Goal: Task Accomplishment & Management: Complete application form

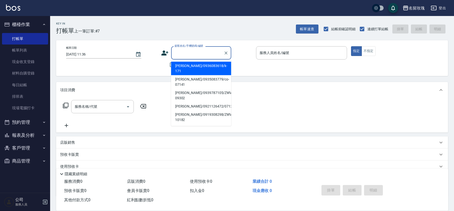
click at [184, 52] on input "顧客姓名/手機號碼/編號" at bounding box center [197, 53] width 48 height 9
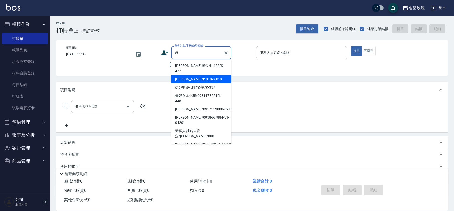
click at [197, 76] on li "[PERSON_NAME]/k-018/k-018" at bounding box center [201, 79] width 60 height 8
type input "[PERSON_NAME]/k-018/k-018"
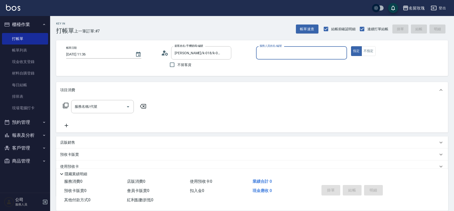
type input "[PERSON_NAME]-5"
click at [95, 110] on input "服務名稱/代號" at bounding box center [98, 106] width 51 height 9
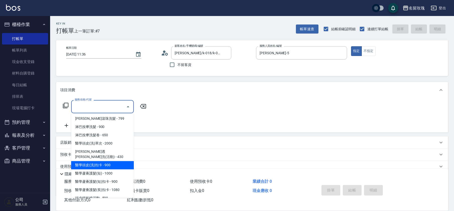
scroll to position [234, 0]
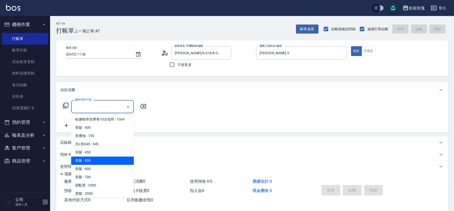
click at [96, 157] on span "剪髮 - 500" at bounding box center [102, 161] width 63 height 8
type input "剪髮(305)"
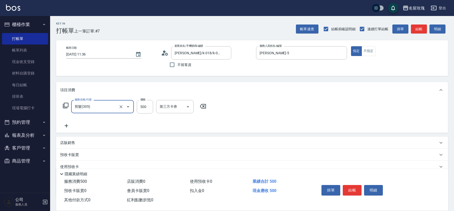
click at [122, 69] on div "帳單日期 [DATE] 11:36 顧客姓名/手機號碼/編號 [PERSON_NAME]/k-018/k-018 顧客姓名/手機號碼/編號 不留客資 服務人員…" at bounding box center [252, 58] width 380 height 24
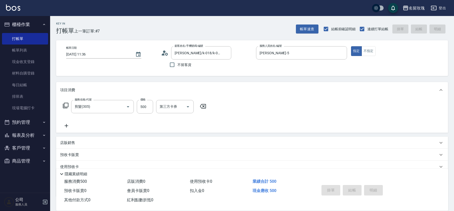
type input "[DATE] 12:46"
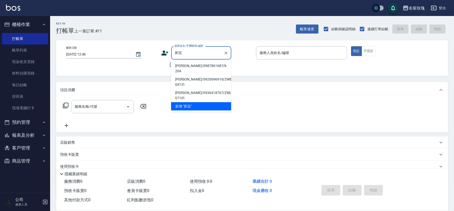
click at [213, 68] on li "[PERSON_NAME]/0987861687/k-204" at bounding box center [201, 69] width 60 height 14
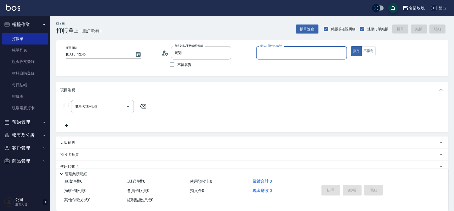
type input "[PERSON_NAME]/0987861687/k-204"
type input "[PERSON_NAME]-5"
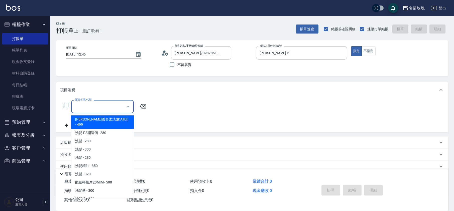
click at [86, 106] on div "服務名稱/代號 服務名稱/代號" at bounding box center [102, 106] width 63 height 13
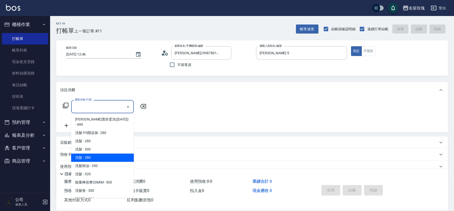
click at [108, 154] on span "洗髮 - 280" at bounding box center [102, 158] width 63 height 8
type input "洗髮(205)"
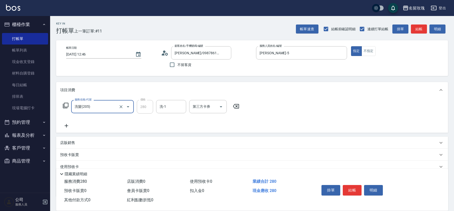
click at [234, 105] on icon at bounding box center [236, 106] width 6 height 5
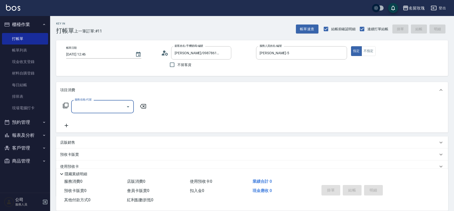
click at [109, 109] on input "服務名稱/代號" at bounding box center [98, 106] width 51 height 9
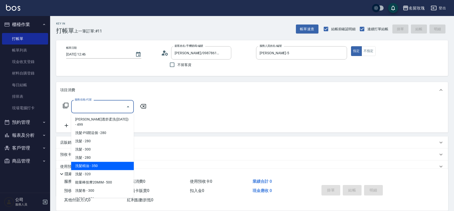
click at [105, 162] on span "洗髮精油 - 350" at bounding box center [102, 166] width 63 height 8
type input "洗髮精油(206)"
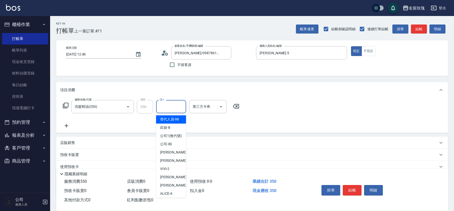
drag, startPoint x: 164, startPoint y: 106, endPoint x: 158, endPoint y: 134, distance: 28.0
click at [165, 106] on div "洗-1 洗-1" at bounding box center [171, 106] width 30 height 13
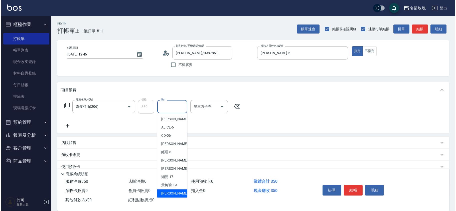
scroll to position [98, 0]
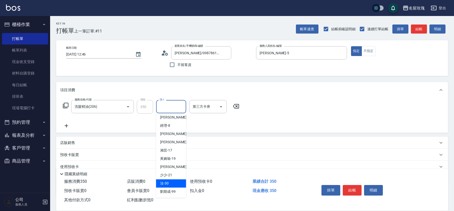
click at [172, 180] on div "汝 -30" at bounding box center [171, 184] width 30 height 8
type input "汝-30"
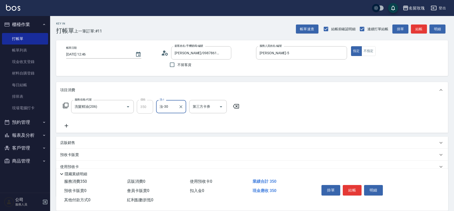
click at [69, 98] on div "項目消費" at bounding box center [252, 90] width 392 height 16
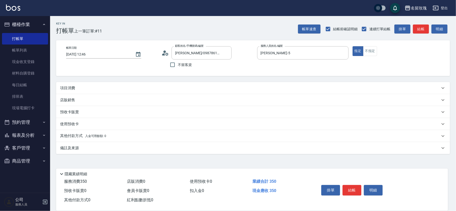
click at [65, 105] on div "店販銷售" at bounding box center [253, 100] width 394 height 12
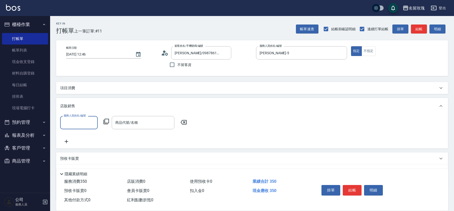
scroll to position [0, 0]
click at [65, 104] on p "店販銷售" at bounding box center [67, 106] width 15 height 5
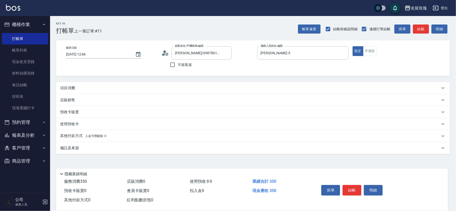
click at [61, 87] on p "項目消費" at bounding box center [67, 88] width 15 height 5
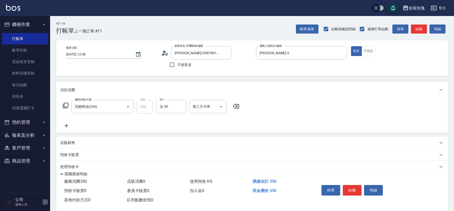
click at [61, 104] on div "服務名稱/代號 洗髮精油(206) 服務名稱/代號 價格 350 價格 洗-1 汝-30 洗-1 第三方卡券 第三方卡券" at bounding box center [151, 107] width 182 height 14
click at [64, 104] on icon at bounding box center [66, 106] width 6 height 6
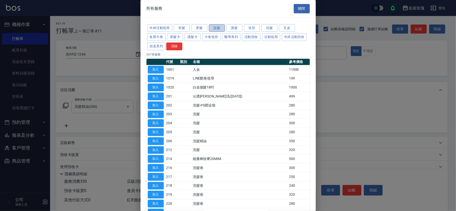
click at [218, 26] on button "染髮" at bounding box center [217, 28] width 16 height 8
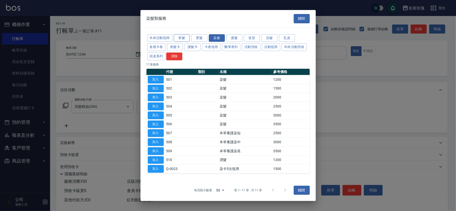
click at [187, 38] on button "剪髮" at bounding box center [182, 38] width 16 height 8
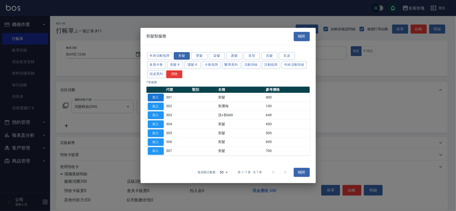
click at [155, 96] on button "加入" at bounding box center [156, 98] width 16 height 8
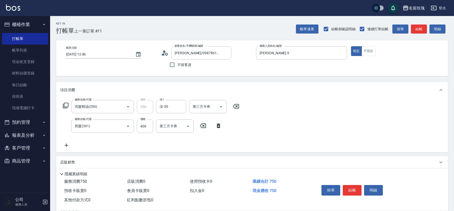
click at [142, 134] on div "服務名稱/代號 洗髮精油(206) 服務名稱/代號 價格 350 價格 洗-1 汝-30 洗-1 第三方卡券 第三方卡券 服務名稱/代號 剪髮(301) 服務…" at bounding box center [151, 124] width 182 height 48
click at [144, 127] on input "400" at bounding box center [145, 127] width 16 height 14
type input "350"
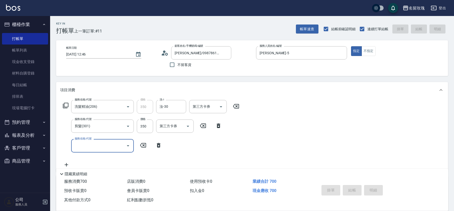
type input "[DATE] 12:47"
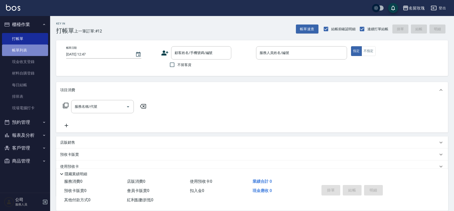
click at [36, 48] on link "帳單列表" at bounding box center [25, 51] width 46 height 12
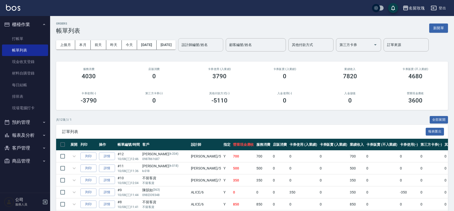
click at [215, 47] on input "設計師編號/姓名" at bounding box center [200, 45] width 41 height 9
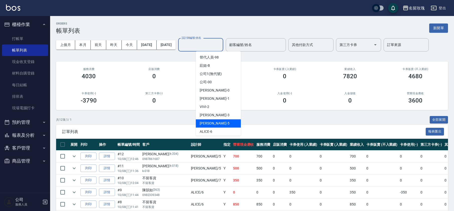
click at [217, 120] on div "KELLY -5" at bounding box center [218, 124] width 45 height 8
type input "[PERSON_NAME]-5"
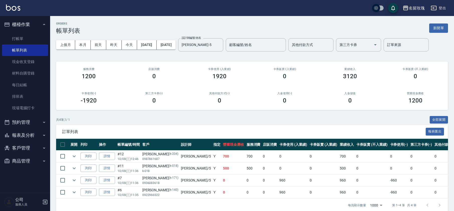
click at [199, 54] on div "上個月 本月 [DATE] [DATE] [DATE] [DATE] [DATE] 設計師編號/姓名 [PERSON_NAME]-5 設計師編號/姓名 顧客編…" at bounding box center [252, 44] width 392 height 21
click at [28, 37] on link "打帳單" at bounding box center [25, 39] width 46 height 12
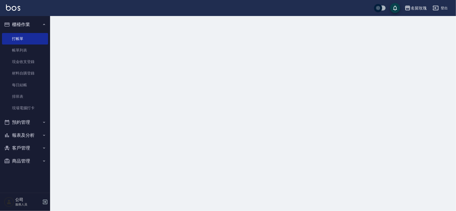
click at [24, 28] on button "櫃檯作業" at bounding box center [25, 24] width 46 height 13
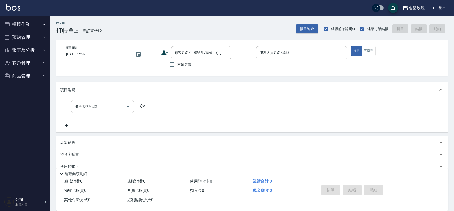
click at [92, 21] on div "Key In 打帳單 上一筆訂單:#12" at bounding box center [76, 25] width 52 height 18
click at [184, 48] on div "顧客姓名/手機號碼/編號" at bounding box center [201, 52] width 60 height 13
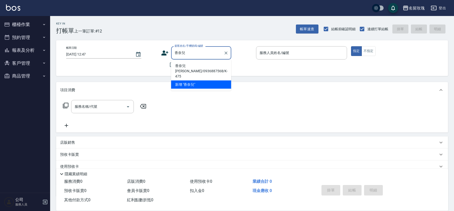
click at [194, 64] on li "香奈兒 [PERSON_NAME]/0936887568/K-475" at bounding box center [201, 71] width 60 height 19
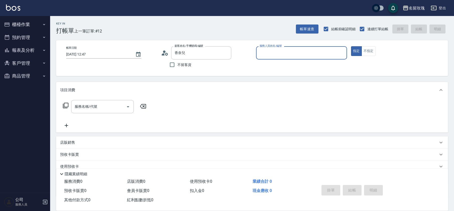
type input "香奈兒 [PERSON_NAME]/0936887568/K-475"
type input "[PERSON_NAME]-5"
click at [112, 102] on div "服務名稱/代號" at bounding box center [102, 106] width 63 height 13
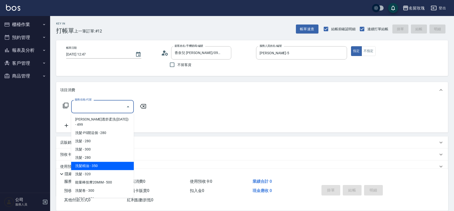
click at [101, 162] on span "洗髮精油 - 350" at bounding box center [102, 166] width 63 height 8
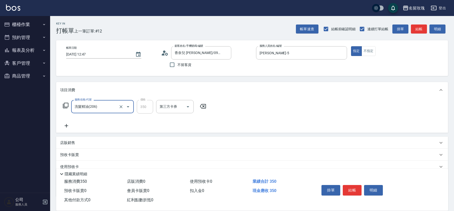
type input "洗髮精油(206)"
click at [180, 106] on input "洗-1" at bounding box center [171, 106] width 26 height 9
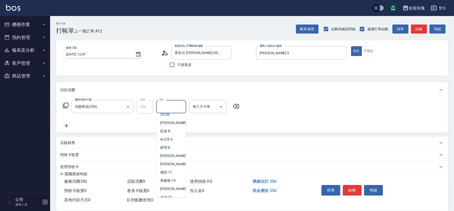
scroll to position [98, 0]
click at [166, 173] on span "汝 -30" at bounding box center [164, 175] width 9 height 5
type input "汝-30"
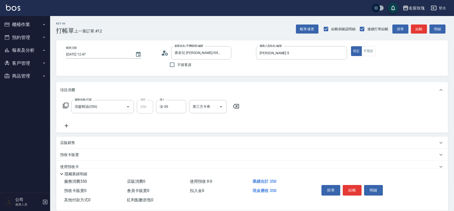
click at [66, 107] on icon at bounding box center [66, 106] width 6 height 6
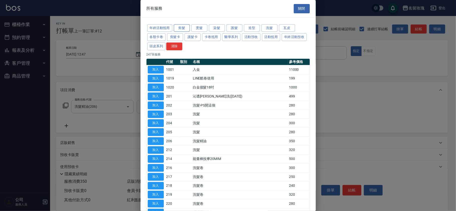
click at [184, 28] on button "剪髮" at bounding box center [182, 28] width 16 height 8
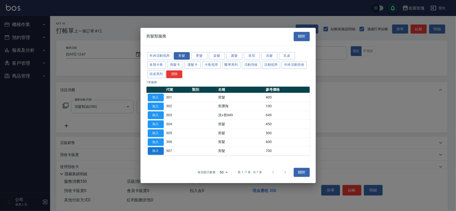
click at [152, 152] on button "加入" at bounding box center [156, 152] width 16 height 8
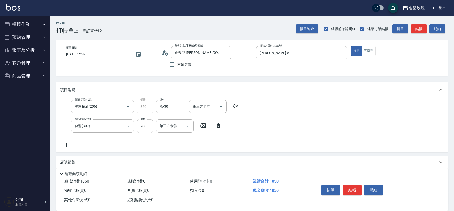
click at [147, 130] on input "700" at bounding box center [145, 127] width 16 height 14
type input "1200"
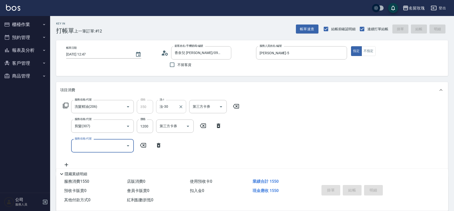
type input "[DATE] 13:05"
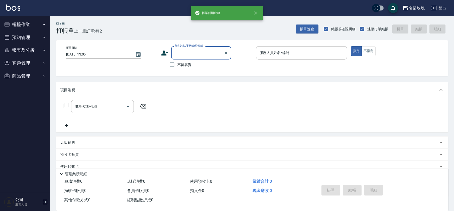
scroll to position [0, 0]
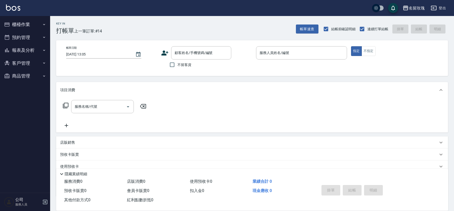
click at [131, 14] on div "名留玫瑰 登出" at bounding box center [227, 8] width 454 height 16
click at [170, 14] on div "名留玫瑰 登出" at bounding box center [227, 8] width 454 height 16
click at [31, 21] on button "櫃檯作業" at bounding box center [25, 24] width 46 height 13
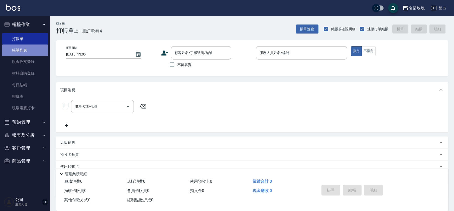
click at [27, 56] on link "帳單列表" at bounding box center [25, 51] width 46 height 12
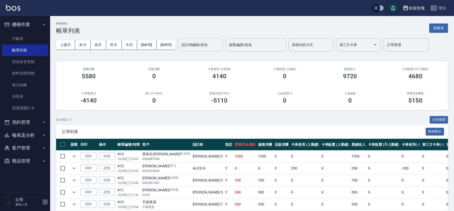
click at [221, 48] on input "設計師編號/姓名" at bounding box center [200, 45] width 41 height 9
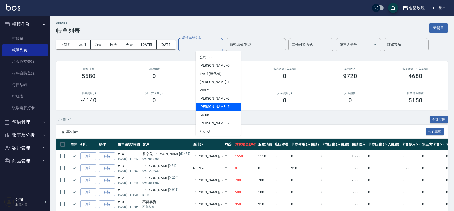
click at [219, 107] on div "KELLY -5" at bounding box center [218, 107] width 45 height 8
type input "[PERSON_NAME]-5"
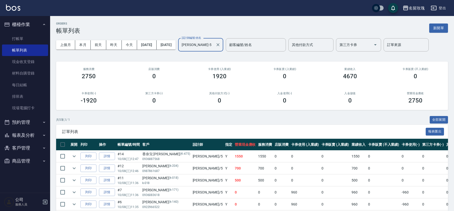
click at [106, 156] on link "詳情" at bounding box center [107, 157] width 16 height 8
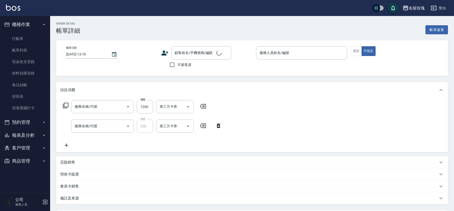
type input "[DATE] 12:47"
type input "[PERSON_NAME]-5"
type input "剪髮(307)"
type input "洗髮精油(206)"
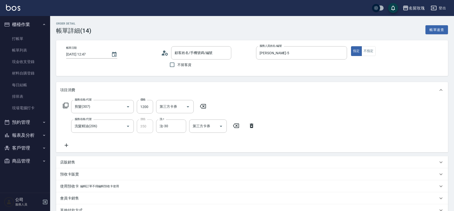
type input "香奈兒 [PERSON_NAME]/0936887568/K-475"
click at [251, 126] on icon at bounding box center [251, 126] width 13 height 6
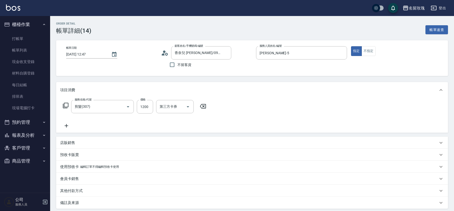
click at [65, 106] on icon at bounding box center [66, 106] width 6 height 6
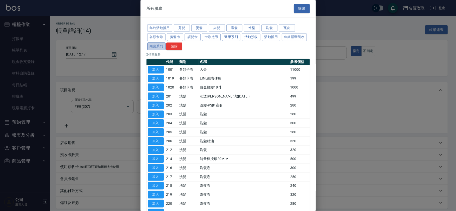
click at [166, 47] on button "頭皮系列" at bounding box center [156, 47] width 19 height 8
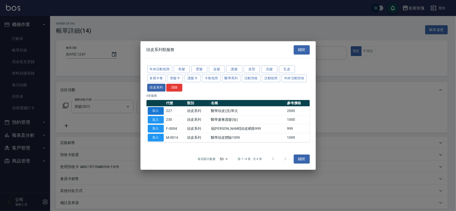
click at [155, 110] on button "加入" at bounding box center [156, 111] width 16 height 8
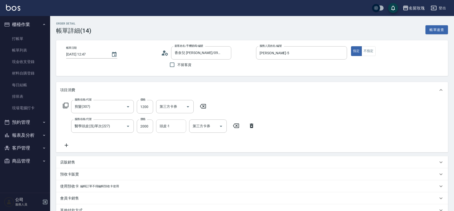
click at [165, 125] on input "頭皮-1" at bounding box center [171, 126] width 26 height 9
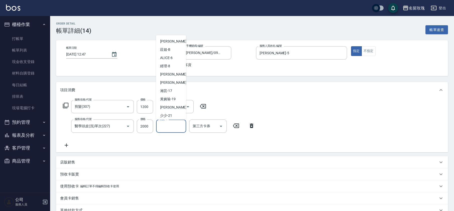
scroll to position [98, 0]
click at [169, 95] on div "汝 -30" at bounding box center [171, 97] width 30 height 8
type input "汝-30"
click at [155, 65] on div "帳單日期 [DATE] 12:47" at bounding box center [111, 58] width 91 height 24
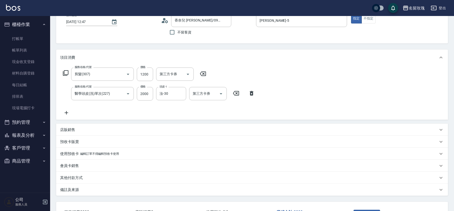
scroll to position [70, 0]
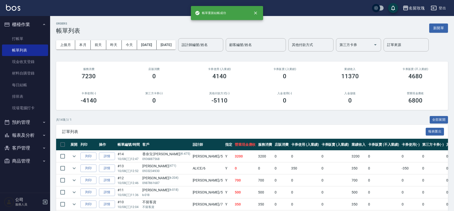
click at [12, 32] on ul "打帳單 帳單列表 現金收支登錄 材料自購登錄 每日結帳 排班表 現場電腦打卡" at bounding box center [25, 73] width 46 height 85
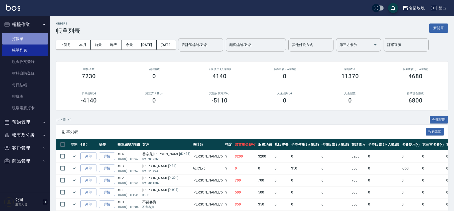
click at [18, 37] on link "打帳單" at bounding box center [25, 39] width 46 height 12
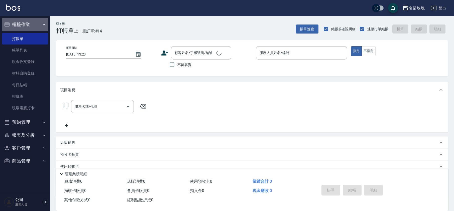
click at [18, 26] on button "櫃檯作業" at bounding box center [25, 24] width 46 height 13
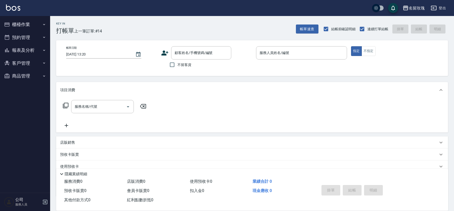
click at [145, 24] on div "Key In 打帳單 上一筆訂單:#14 帳單速查 結帳前確認明細 連續打單結帳 掛單 結帳 明細" at bounding box center [249, 25] width 398 height 18
click at [35, 23] on button "櫃檯作業" at bounding box center [25, 24] width 46 height 13
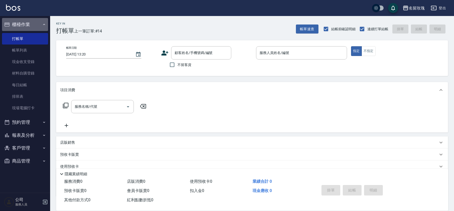
click at [26, 29] on button "櫃檯作業" at bounding box center [25, 24] width 46 height 13
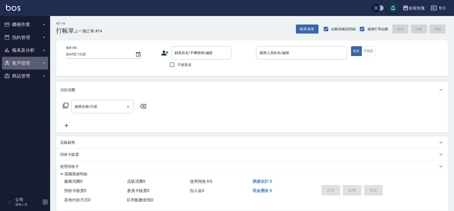
click at [26, 64] on button "客戶管理" at bounding box center [25, 63] width 46 height 13
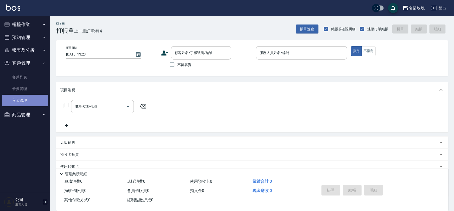
click at [31, 95] on link "入金管理" at bounding box center [25, 101] width 46 height 12
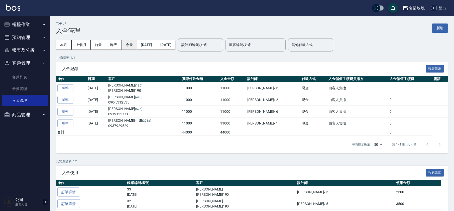
click at [129, 44] on button "今天" at bounding box center [129, 44] width 15 height 9
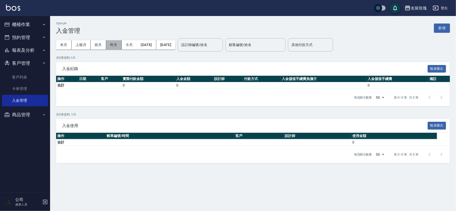
click at [110, 41] on button "昨天" at bounding box center [114, 44] width 16 height 9
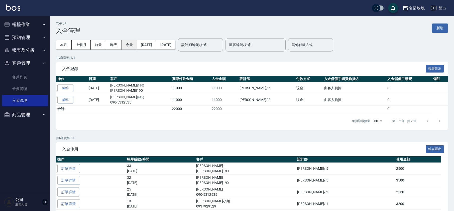
click at [126, 41] on button "今天" at bounding box center [129, 44] width 15 height 9
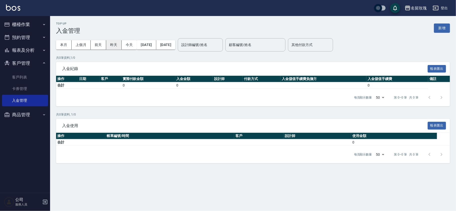
click at [115, 43] on button "昨天" at bounding box center [114, 44] width 16 height 9
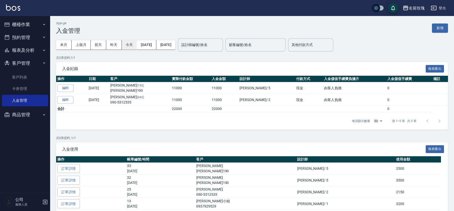
click at [134, 45] on button "今天" at bounding box center [129, 44] width 15 height 9
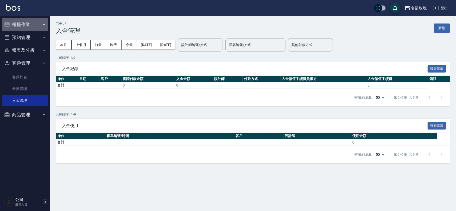
click at [32, 25] on button "櫃檯作業" at bounding box center [25, 24] width 46 height 13
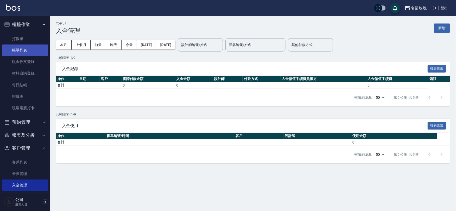
click at [26, 49] on link "帳單列表" at bounding box center [25, 51] width 46 height 12
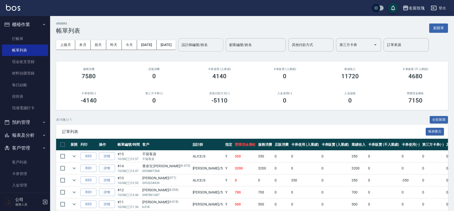
click at [217, 47] on input "設計師編號/姓名" at bounding box center [200, 45] width 41 height 9
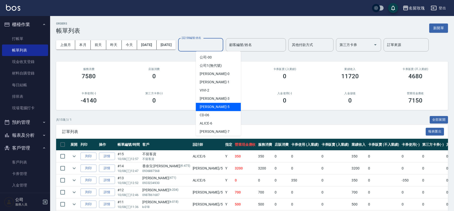
click at [217, 106] on div "KELLY -5" at bounding box center [218, 107] width 45 height 8
type input "[PERSON_NAME]-5"
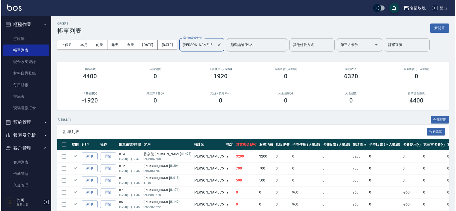
scroll to position [19, 0]
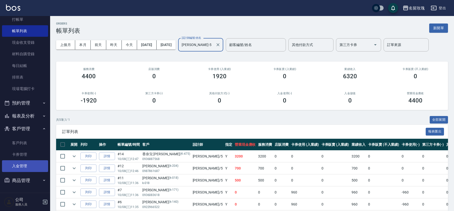
click at [23, 169] on link "入金管理" at bounding box center [25, 167] width 46 height 12
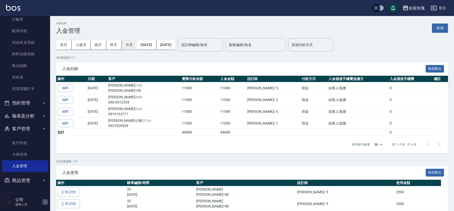
click at [129, 46] on button "今天" at bounding box center [129, 44] width 15 height 9
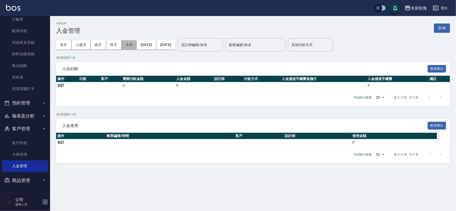
click at [127, 45] on button "今天" at bounding box center [129, 44] width 15 height 9
click at [128, 45] on button "今天" at bounding box center [129, 44] width 15 height 9
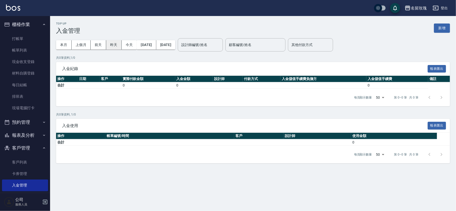
click at [117, 43] on button "昨天" at bounding box center [114, 44] width 16 height 9
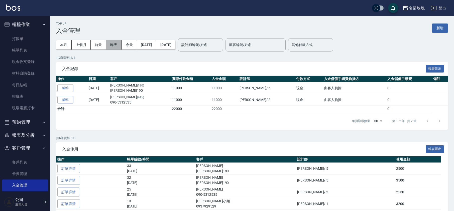
click at [117, 43] on button "昨天" at bounding box center [114, 44] width 16 height 9
click at [26, 37] on link "打帳單" at bounding box center [25, 39] width 46 height 12
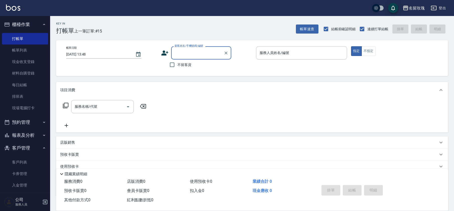
click at [188, 49] on input "顧客姓名/手機號碼/編號" at bounding box center [197, 53] width 48 height 9
click at [196, 64] on li "[PERSON_NAME]/0228223077/K-126" at bounding box center [201, 69] width 60 height 14
type input "[PERSON_NAME]/0228223077/K-126"
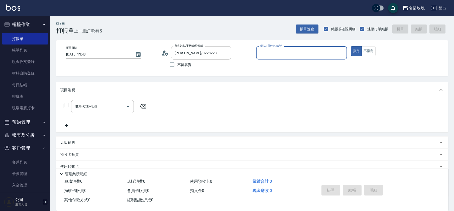
type input "[PERSON_NAME]-5"
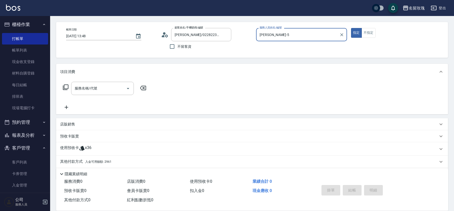
scroll to position [34, 0]
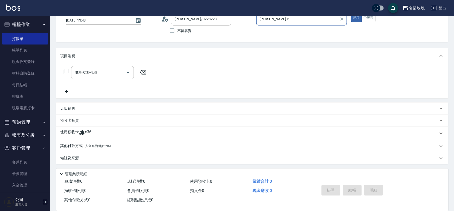
click at [99, 146] on span "入金可用餘額: 2961" at bounding box center [98, 147] width 26 height 4
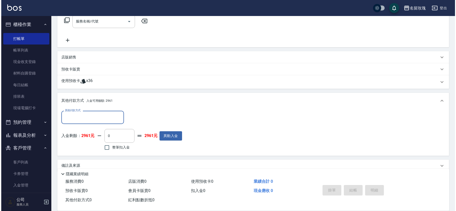
scroll to position [93, 0]
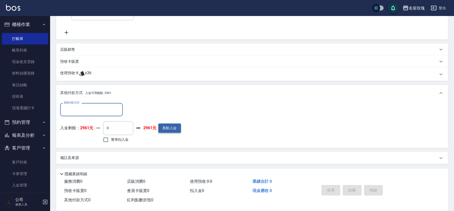
click at [176, 127] on button "異動入金" at bounding box center [169, 128] width 23 height 9
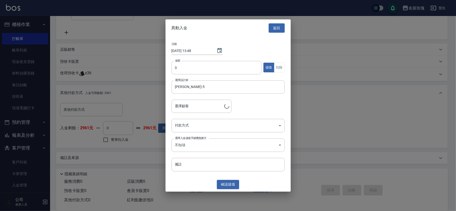
type input "[PERSON_NAME]/0228223077/K-126"
click at [188, 70] on input "0" at bounding box center [217, 68] width 90 height 14
click at [189, 68] on input "11000" at bounding box center [217, 68] width 90 height 14
type input "11000"
click at [188, 124] on body "名留玫瑰 登出 櫃檯作業 打帳單 帳單列表 現金收支登錄 材料自購登錄 每日結帳 排班表 現場電腦打卡 預約管理 預約管理 單日預約紀錄 單週預約紀錄 報表及…" at bounding box center [228, 59] width 456 height 305
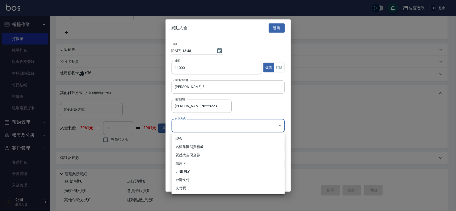
click at [227, 31] on div at bounding box center [228, 105] width 456 height 211
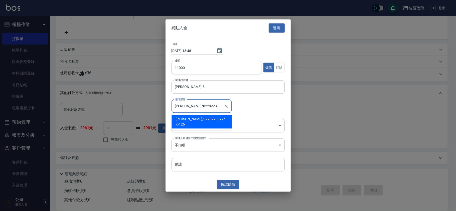
drag, startPoint x: 185, startPoint y: 107, endPoint x: 172, endPoint y: 107, distance: 12.3
click at [172, 107] on div "[PERSON_NAME]/0228223077/K-126 選擇顧客" at bounding box center [202, 106] width 60 height 13
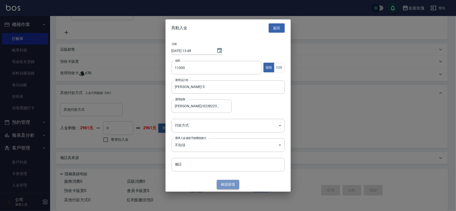
click at [226, 185] on button "確認 儲值" at bounding box center [228, 184] width 23 height 9
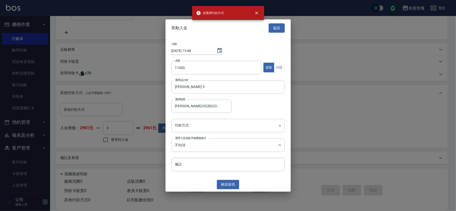
click at [255, 13] on icon "close" at bounding box center [256, 13] width 5 height 5
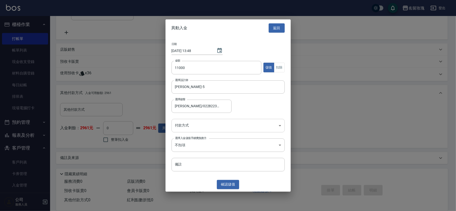
click at [199, 129] on body "名留玫瑰 登出 櫃檯作業 打帳單 帳單列表 現金收支登錄 材料自購登錄 每日結帳 排班表 現場電腦打卡 預約管理 預約管理 單日預約紀錄 單週預約紀錄 報表及…" at bounding box center [228, 59] width 456 height 305
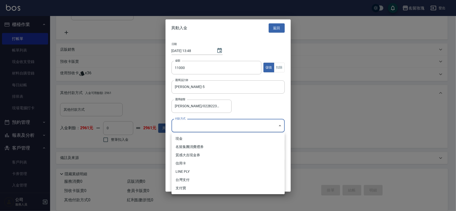
click at [189, 142] on li "現金" at bounding box center [228, 139] width 113 height 8
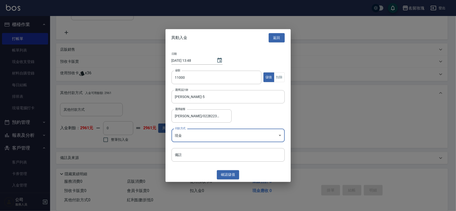
type input "現金"
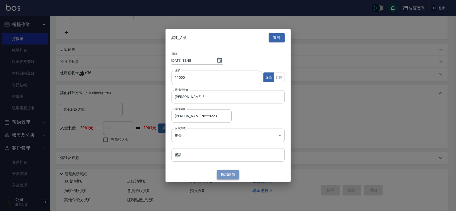
click at [229, 176] on button "確認 儲值" at bounding box center [228, 175] width 23 height 9
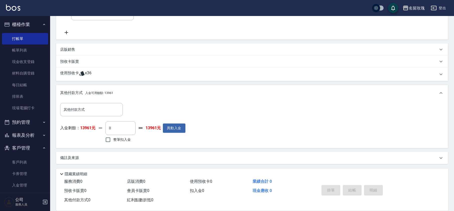
scroll to position [26, 0]
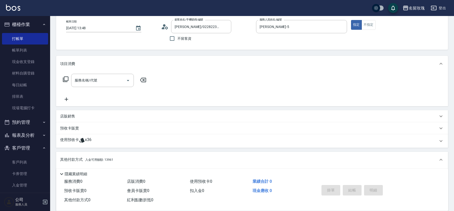
click at [63, 81] on icon at bounding box center [66, 79] width 6 height 6
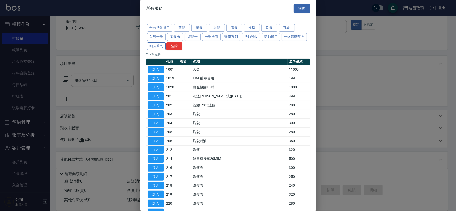
click at [166, 48] on button "頭皮系列" at bounding box center [156, 47] width 19 height 8
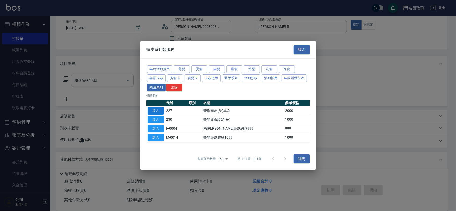
click at [159, 113] on button "加入" at bounding box center [156, 111] width 16 height 8
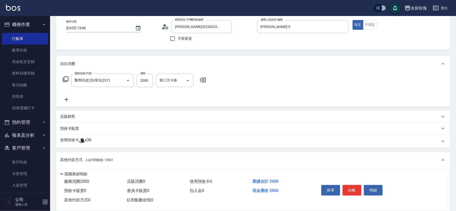
type input "醫學頭皮(洗)單次(227)"
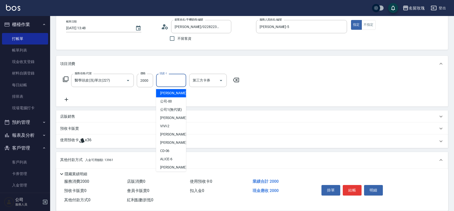
click at [172, 82] on input "頭皮-1" at bounding box center [171, 80] width 26 height 9
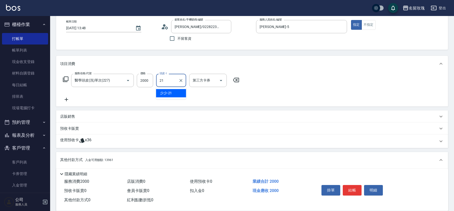
type input "少少-21"
click at [64, 79] on icon at bounding box center [66, 79] width 6 height 6
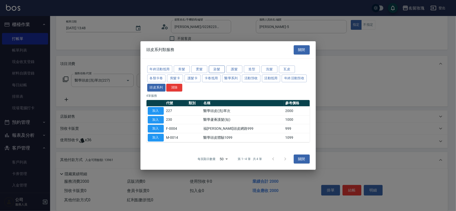
click at [222, 68] on button "染髮" at bounding box center [217, 70] width 16 height 8
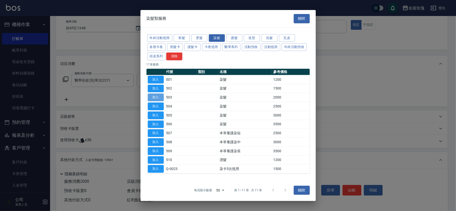
click at [162, 97] on button "加入" at bounding box center [156, 98] width 16 height 8
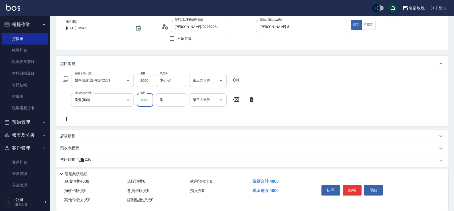
click at [150, 99] on input "2000" at bounding box center [145, 100] width 16 height 14
type input "1800"
type input "少少-21"
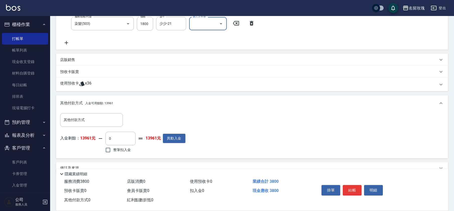
scroll to position [113, 0]
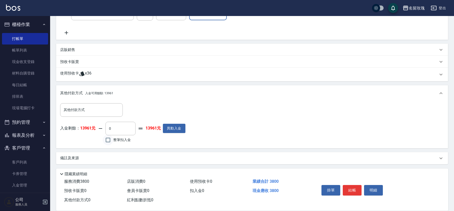
click at [107, 142] on input "整筆扣入金" at bounding box center [108, 140] width 11 height 11
checkbox input "true"
type input "3800"
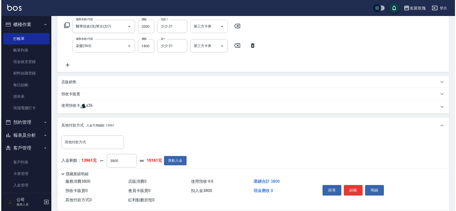
scroll to position [0, 0]
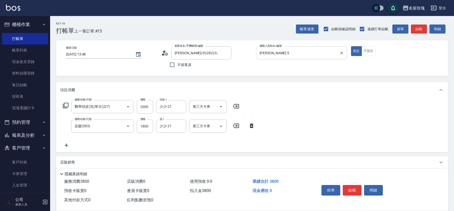
click at [282, 56] on input "[PERSON_NAME]-5" at bounding box center [297, 53] width 79 height 9
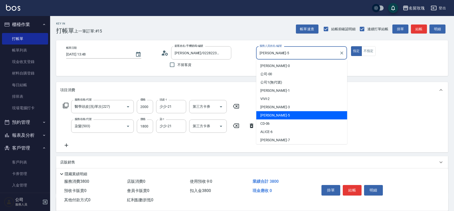
drag, startPoint x: 285, startPoint y: 53, endPoint x: 135, endPoint y: 44, distance: 150.6
click at [175, 46] on div "帳單日期 [DATE] 13:48 顧客姓名/手機號碼/編號 [PERSON_NAME]/0228223077/K-126 顧客姓名/手機號碼/編號 不留客資…" at bounding box center [252, 58] width 380 height 24
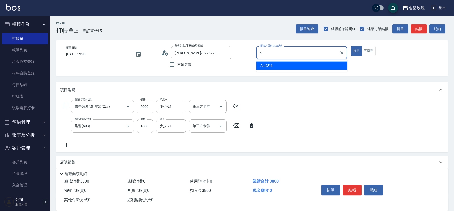
type input "ALICE-6"
type button "true"
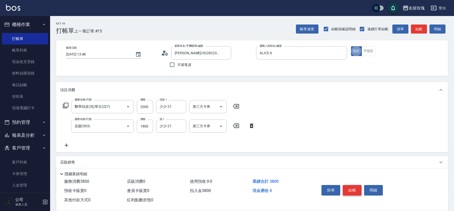
click at [353, 186] on button "結帳" at bounding box center [352, 190] width 19 height 11
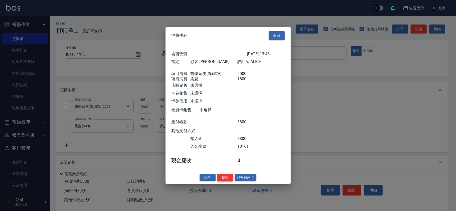
click at [223, 178] on button "結帳" at bounding box center [225, 178] width 16 height 8
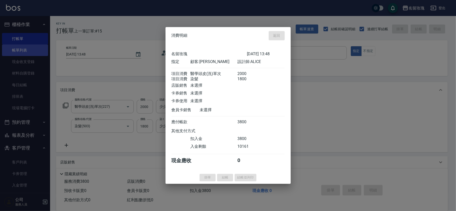
type input "[DATE] 13:50"
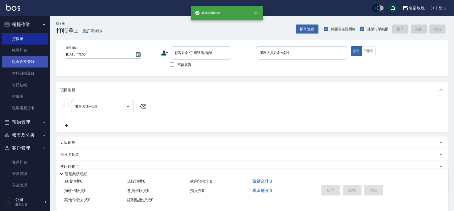
click at [13, 61] on link "現金收支登錄" at bounding box center [25, 62] width 46 height 12
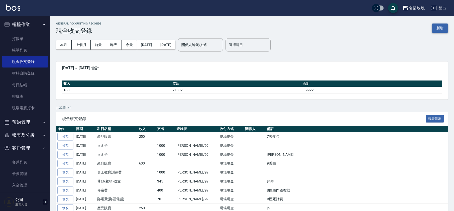
click at [437, 28] on button "新增" at bounding box center [440, 28] width 16 height 9
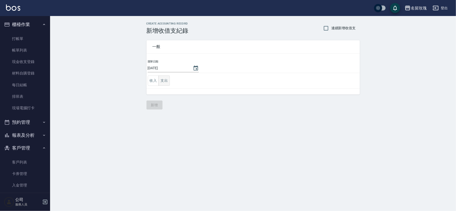
click at [163, 80] on button "支出" at bounding box center [164, 81] width 11 height 10
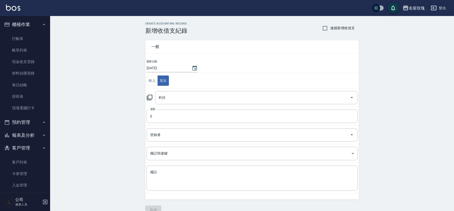
click at [148, 97] on icon at bounding box center [150, 98] width 6 height 6
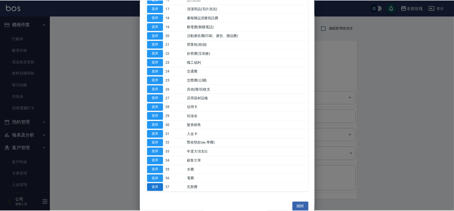
scroll to position [185, 0]
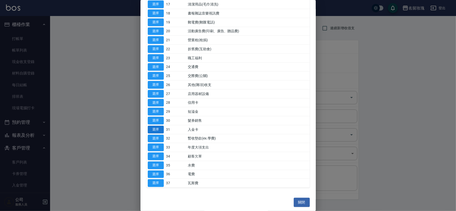
click at [160, 128] on button "選擇" at bounding box center [156, 130] width 16 height 8
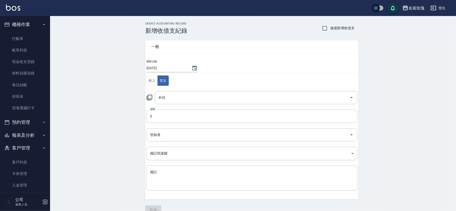
type input "31 入金卡"
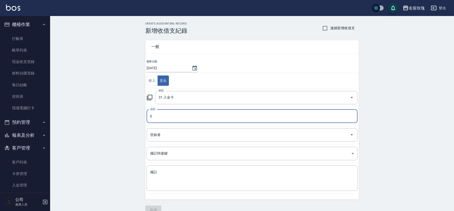
click at [161, 119] on input "0" at bounding box center [252, 117] width 211 height 14
type input "1000"
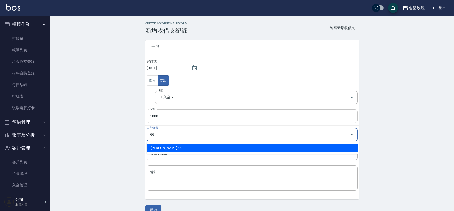
type input "[PERSON_NAME]-99"
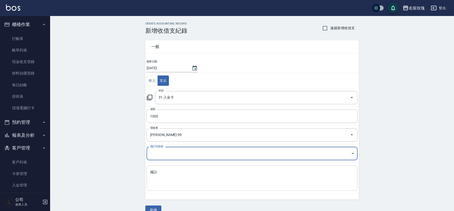
click at [185, 181] on textarea "備註" at bounding box center [252, 178] width 204 height 17
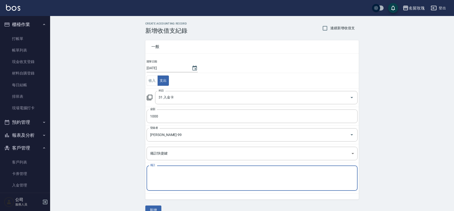
paste textarea "[PERSON_NAME]"
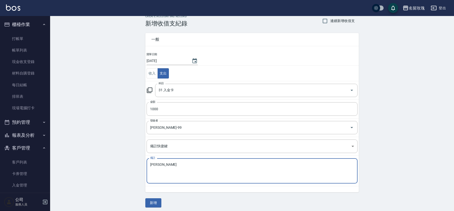
scroll to position [10, 0]
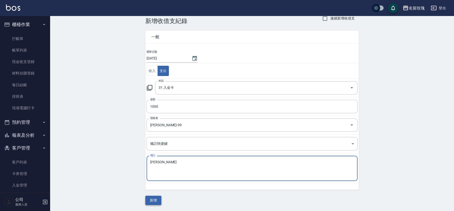
type textarea "[PERSON_NAME]"
click at [153, 200] on button "新增" at bounding box center [153, 200] width 16 height 9
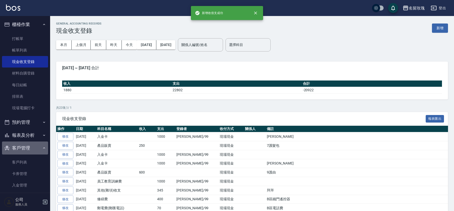
click at [29, 149] on button "客戶管理" at bounding box center [25, 148] width 46 height 13
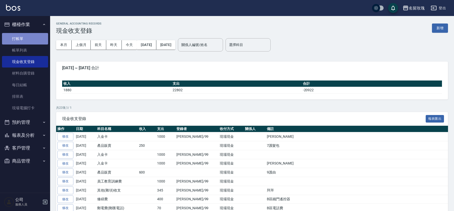
click at [27, 35] on link "打帳單" at bounding box center [25, 39] width 46 height 12
